Goal: Find specific page/section: Find specific page/section

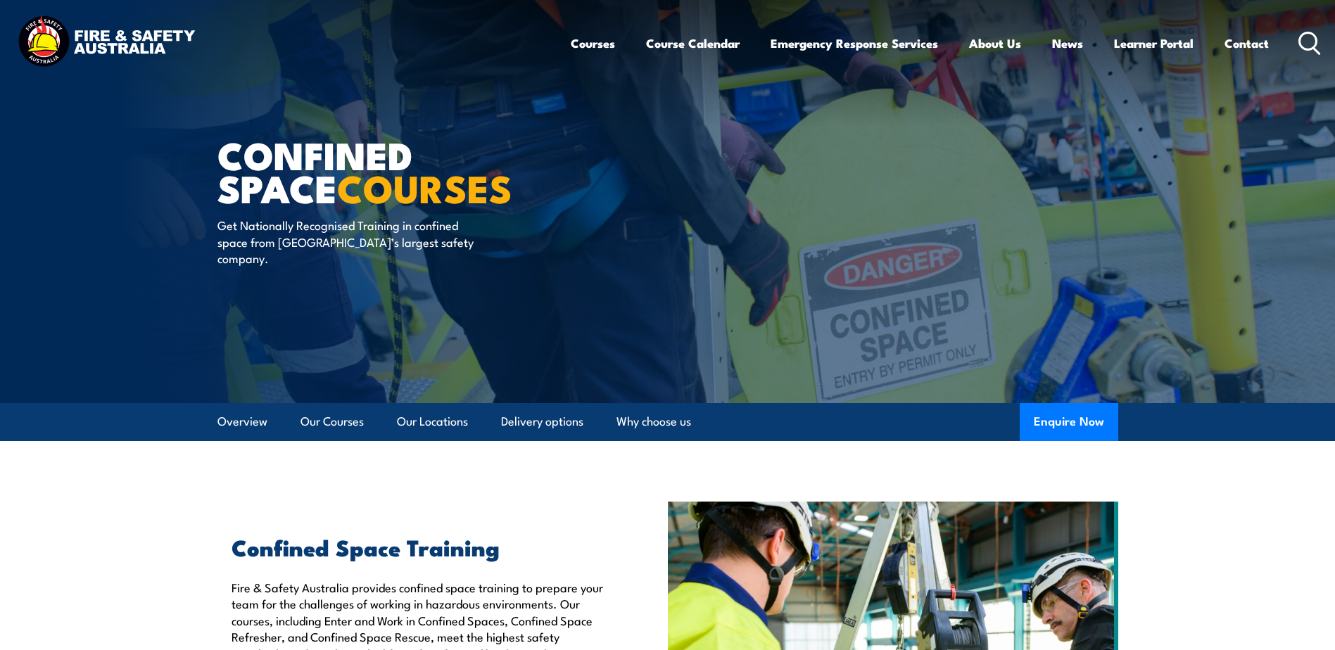
click at [1314, 41] on icon at bounding box center [1310, 43] width 23 height 23
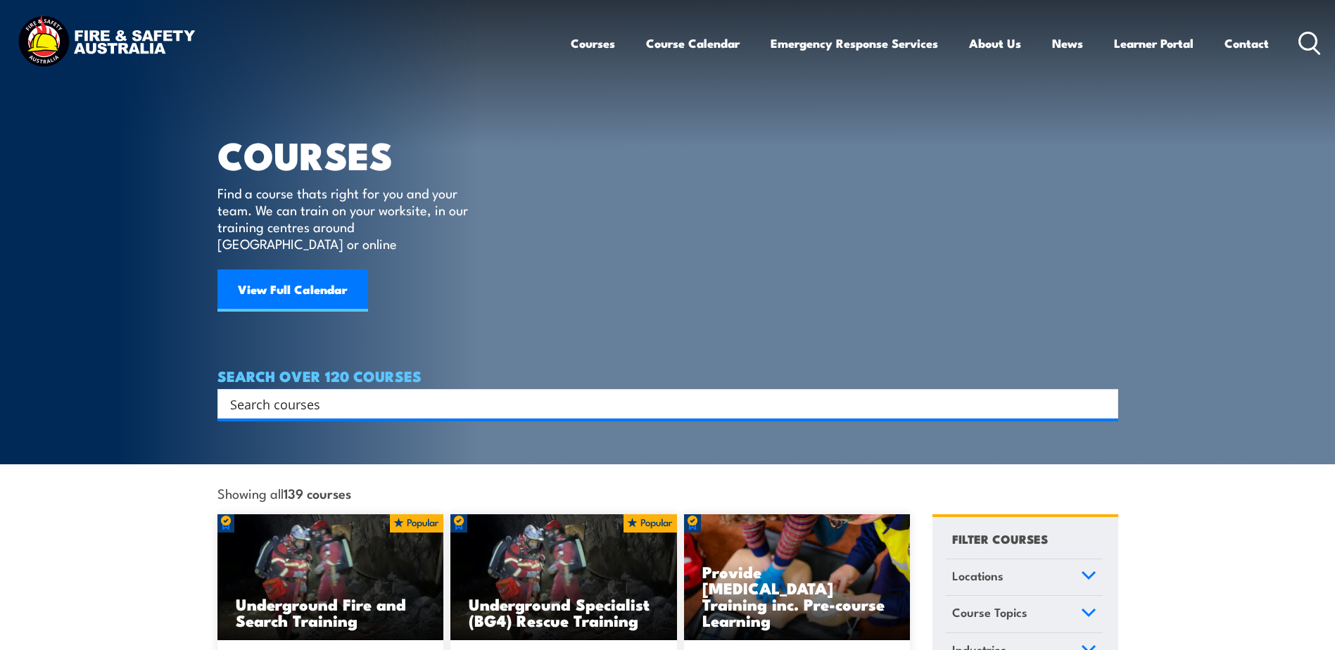
click at [338, 394] on input "Search input" at bounding box center [658, 404] width 857 height 21
